Goal: Task Accomplishment & Management: Complete application form

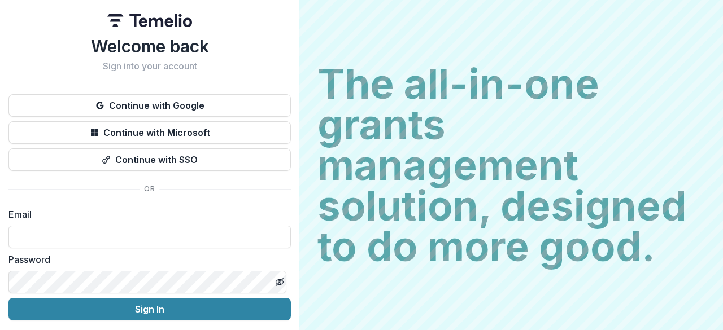
scroll to position [38, 0]
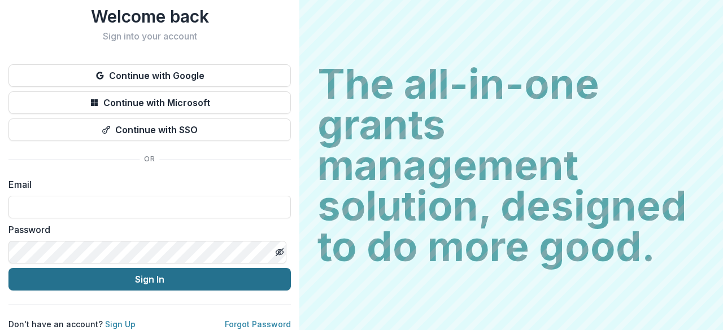
type input "**********"
click at [195, 268] on button "Sign In" at bounding box center [149, 279] width 282 height 23
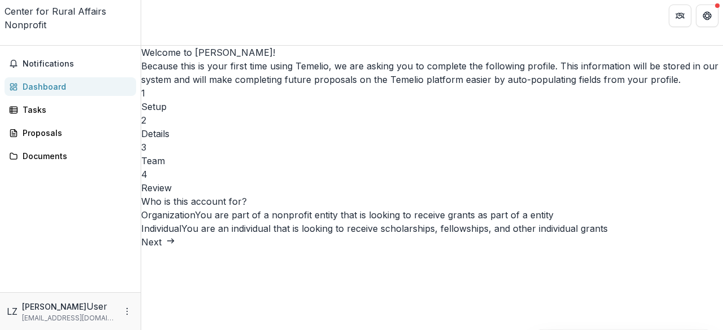
scroll to position [58, 0]
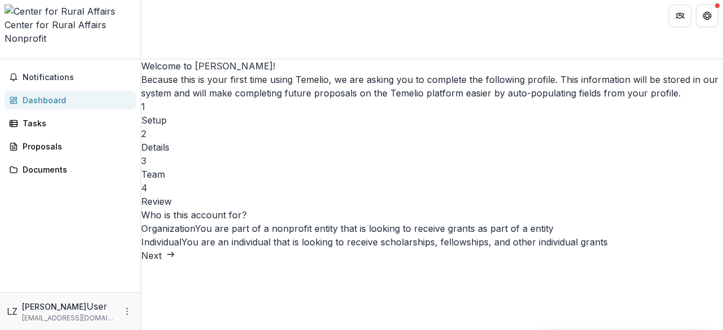
click at [175, 263] on button "Next" at bounding box center [158, 256] width 34 height 14
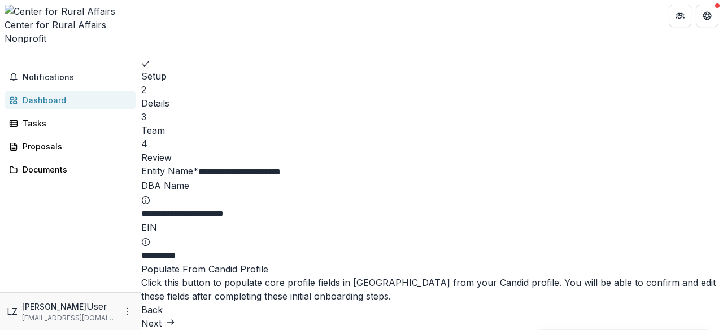
click at [175, 317] on button "Next" at bounding box center [158, 324] width 34 height 14
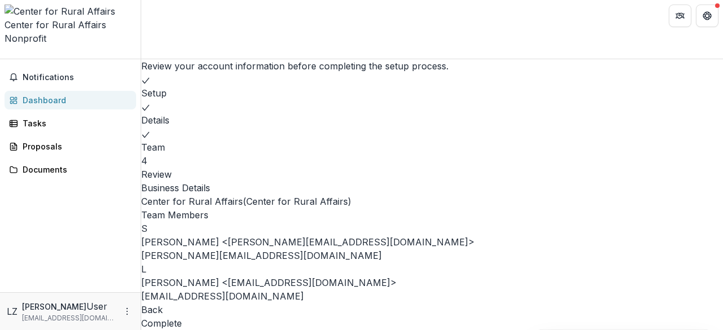
scroll to position [83, 0]
click at [182, 317] on button "Complete" at bounding box center [161, 324] width 41 height 14
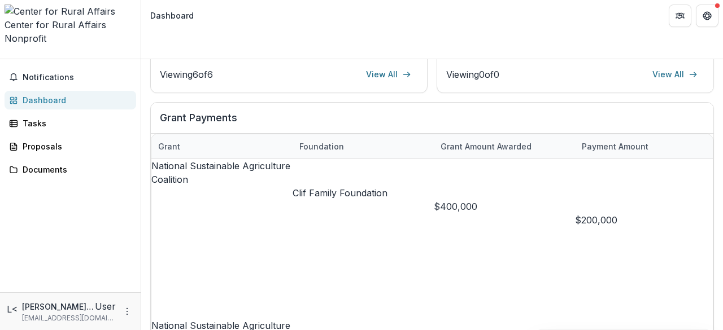
scroll to position [422, 0]
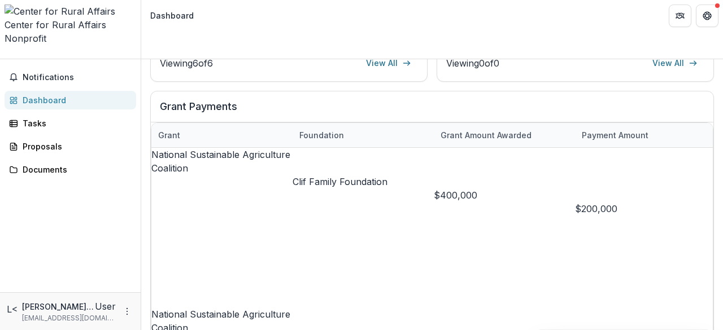
click at [535, 189] on div "$400,000" at bounding box center [504, 196] width 141 height 14
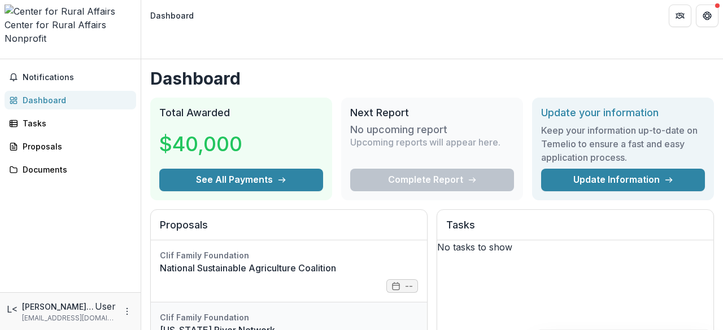
scroll to position [0, 0]
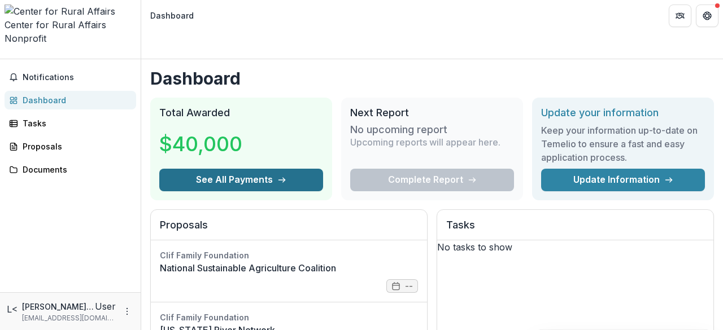
click at [274, 169] on button "See All Payments" at bounding box center [241, 180] width 164 height 23
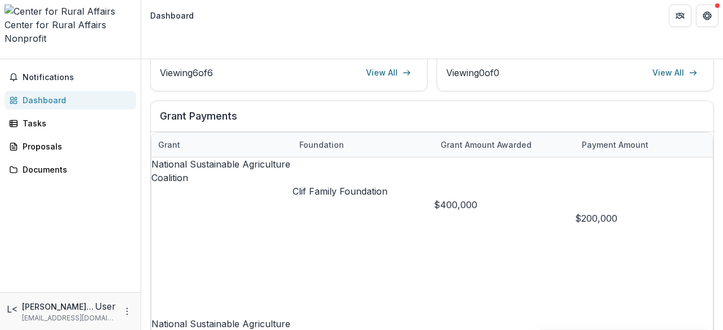
scroll to position [443, 0]
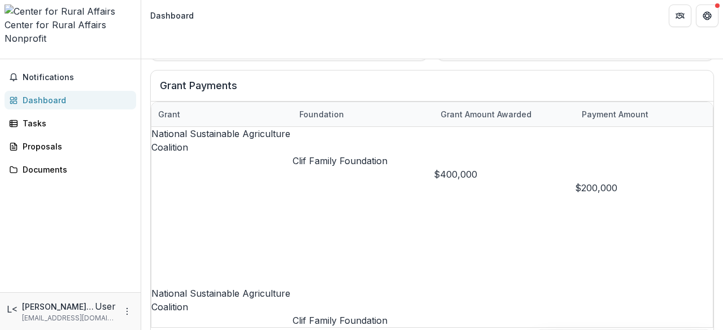
click at [37, 184] on div "Notifications Dashboard Tasks Proposals Documents" at bounding box center [70, 175] width 141 height 233
